Goal: Task Accomplishment & Management: Complete application form

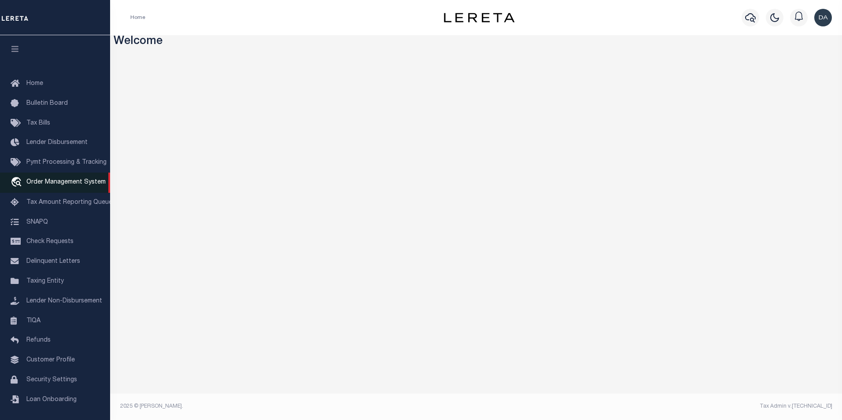
click at [70, 183] on span "Order Management System" at bounding box center [65, 182] width 79 height 6
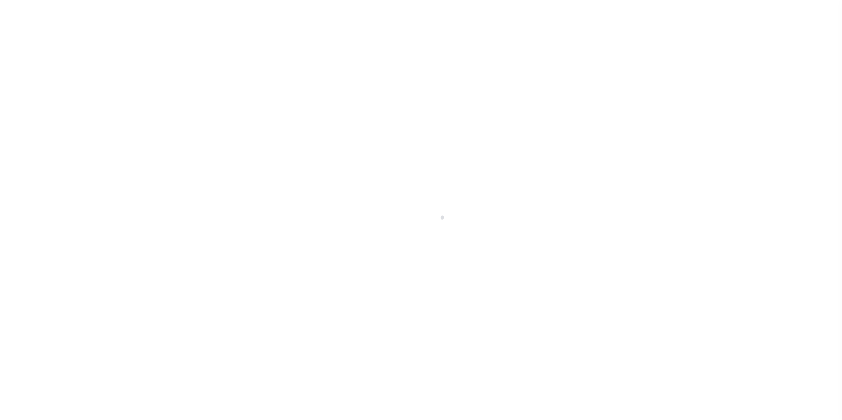
scroll to position [9, 0]
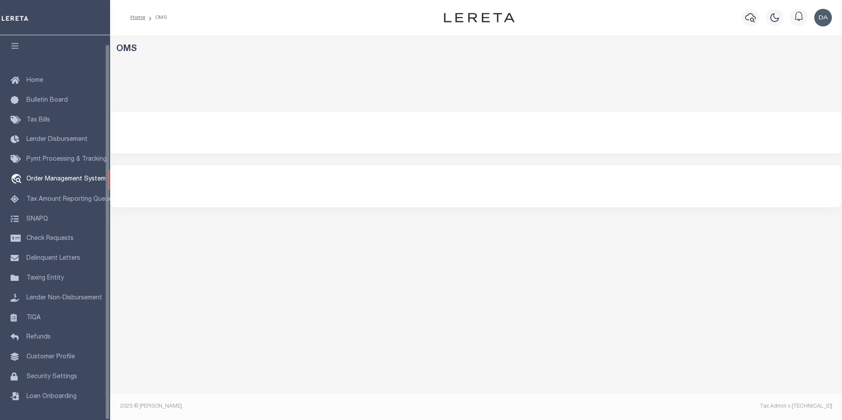
select select "200"
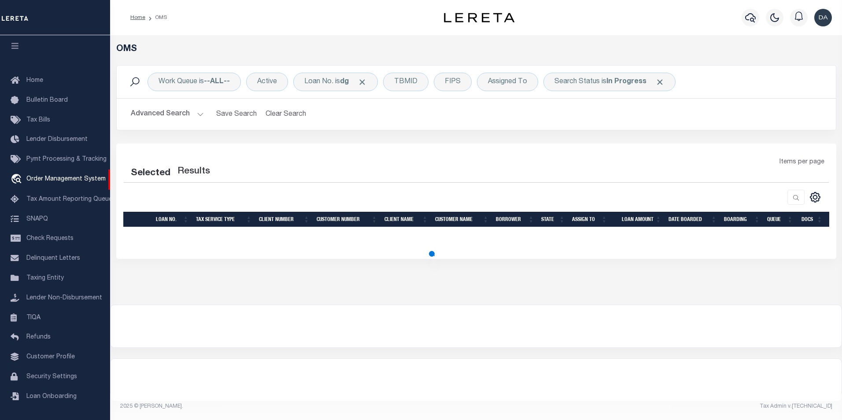
select select "200"
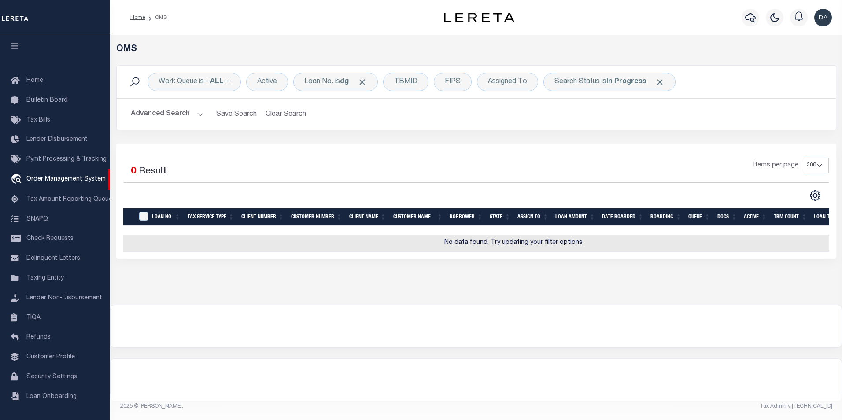
click at [608, 40] on div "OMS Work Queue is --ALL-- Active Loan No. is dg TBMID FIPS Assigned To Search S…" at bounding box center [476, 169] width 732 height 269
click at [321, 76] on div "Loan No. is dg" at bounding box center [335, 82] width 85 height 18
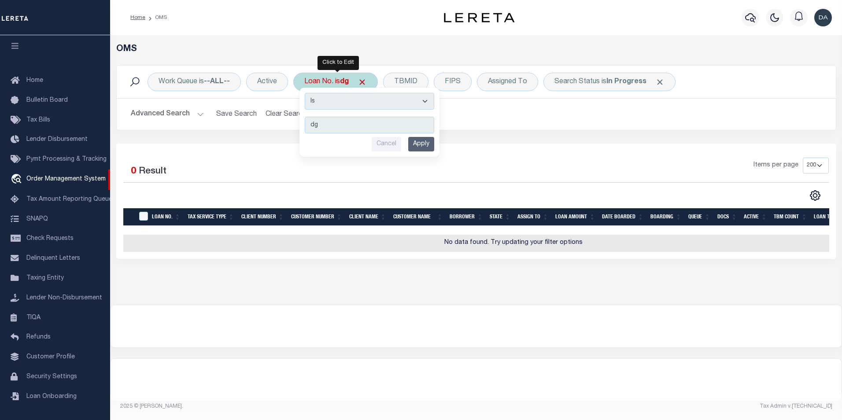
click at [330, 103] on select "Is Contains" at bounding box center [369, 101] width 129 height 17
select select "c"
click at [306, 93] on select "Is Contains" at bounding box center [369, 101] width 129 height 17
click at [419, 146] on input "Apply" at bounding box center [421, 144] width 26 height 15
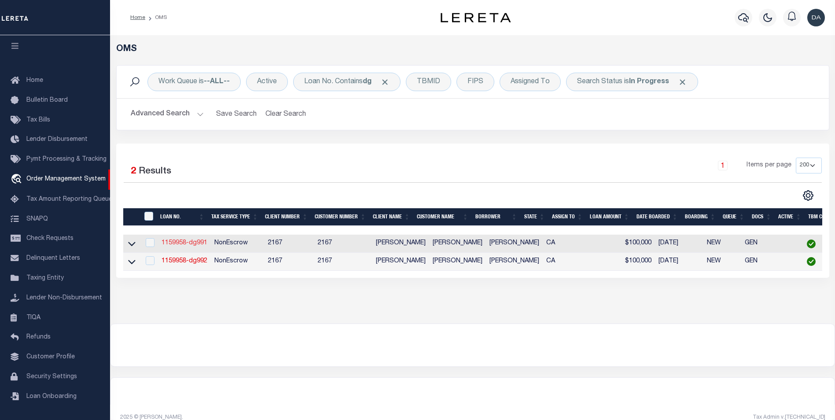
click at [192, 243] on link "1159958-dg991" at bounding box center [185, 243] width 46 height 6
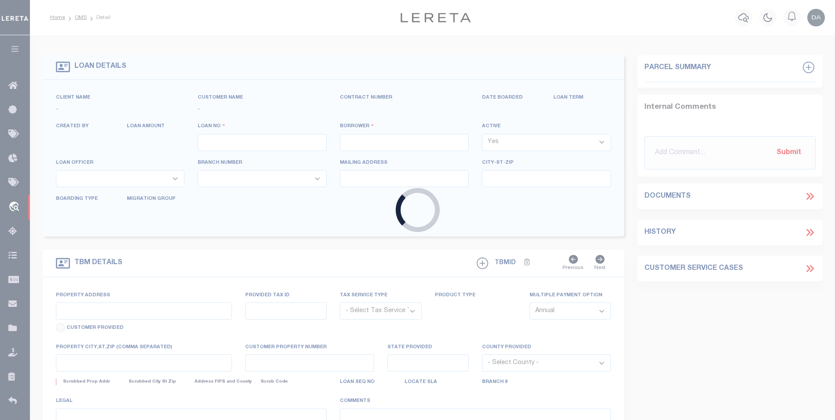
type input "1159958-dg991"
type input "[PERSON_NAME]"
select select
type input "91007"
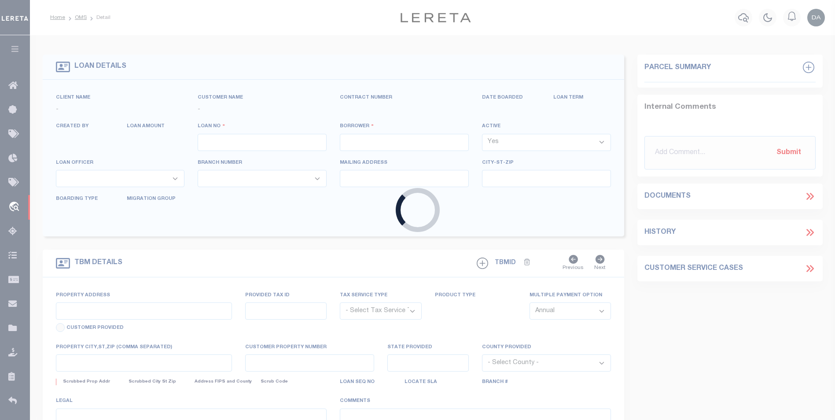
type input "[DATE]"
select select "10"
select select "NonEscrow"
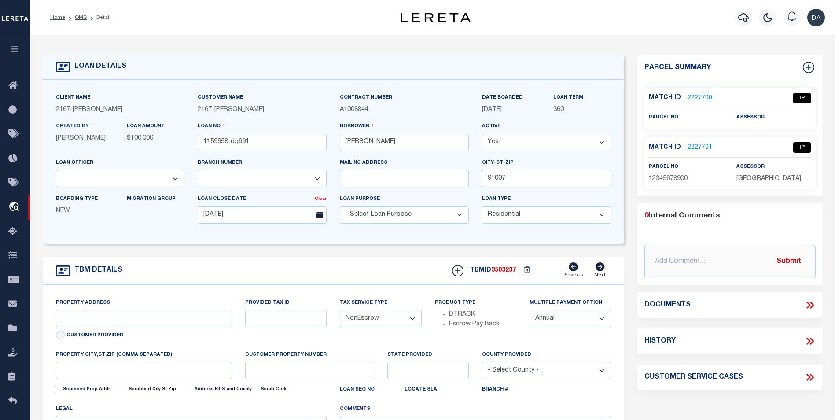
type input "[STREET_ADDRESS]"
select select
type input "ARCADIA CA 91007"
type input "CA"
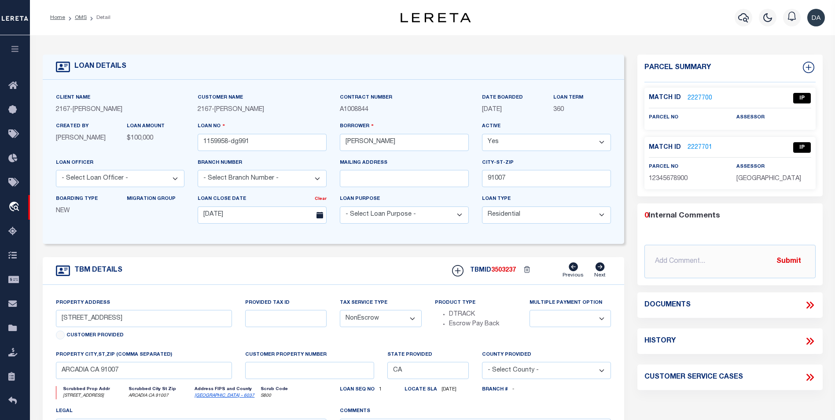
click at [808, 305] on icon at bounding box center [809, 304] width 11 height 11
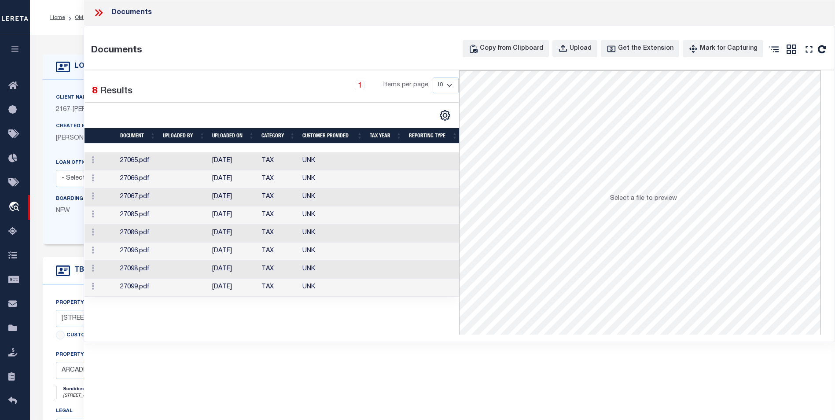
click at [261, 333] on div "Selected 8 Results 1 Items per page 10 25 50 100" at bounding box center [272, 202] width 375 height 264
click at [581, 52] on div "Upload" at bounding box center [581, 49] width 22 height 10
select select
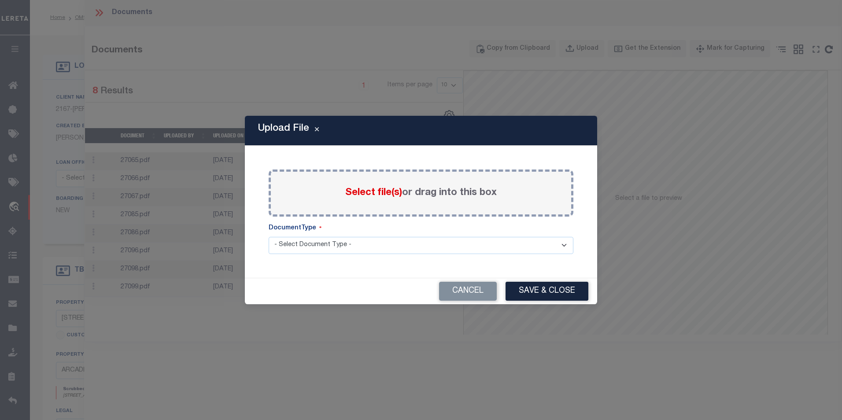
scroll to position [253, 0]
click at [316, 149] on div "Upload File Paste copied image or file into this box Select file(s) or drag int…" at bounding box center [421, 210] width 352 height 188
